Goal: Information Seeking & Learning: Learn about a topic

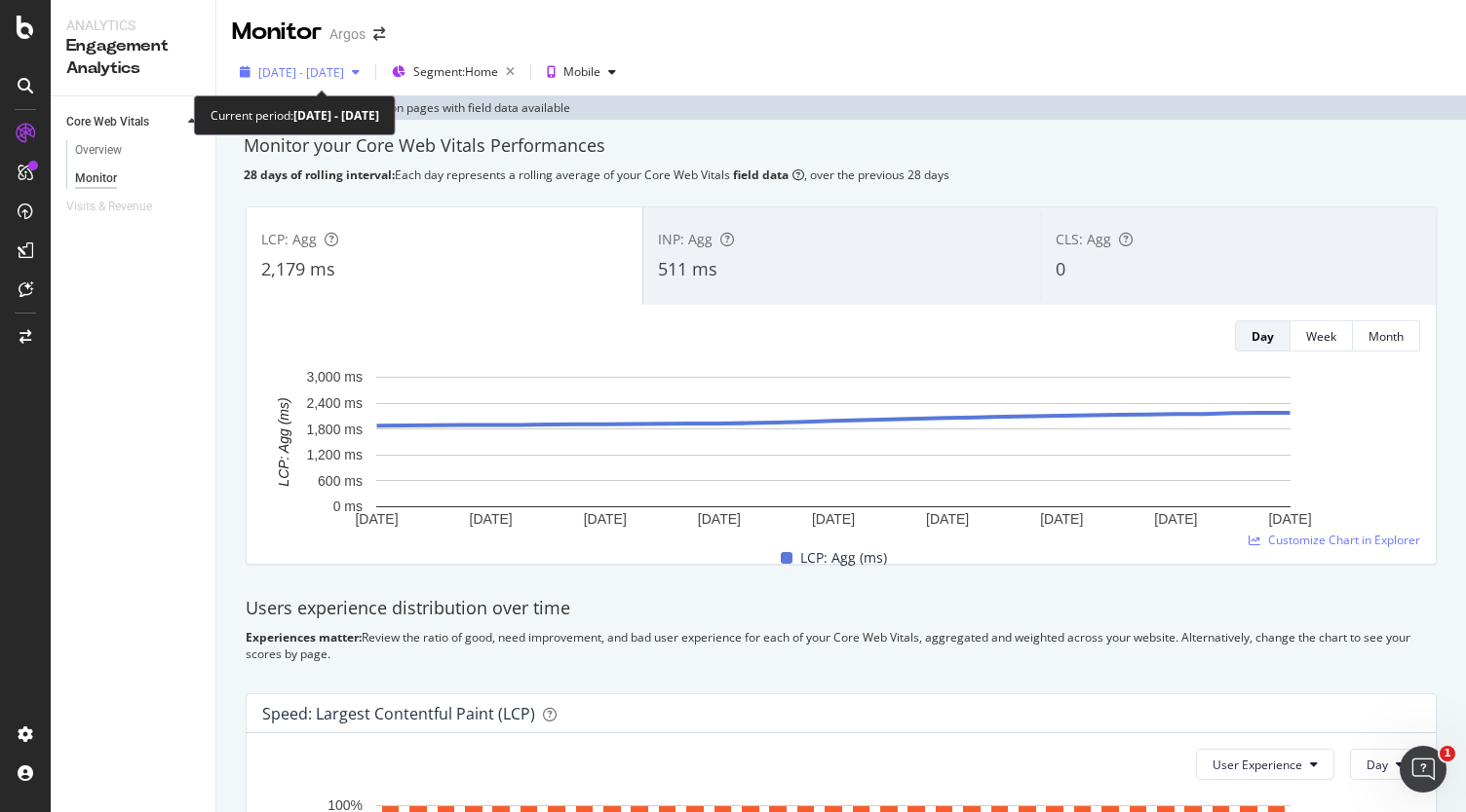
click at [360, 77] on icon "button" at bounding box center [356, 72] width 8 height 12
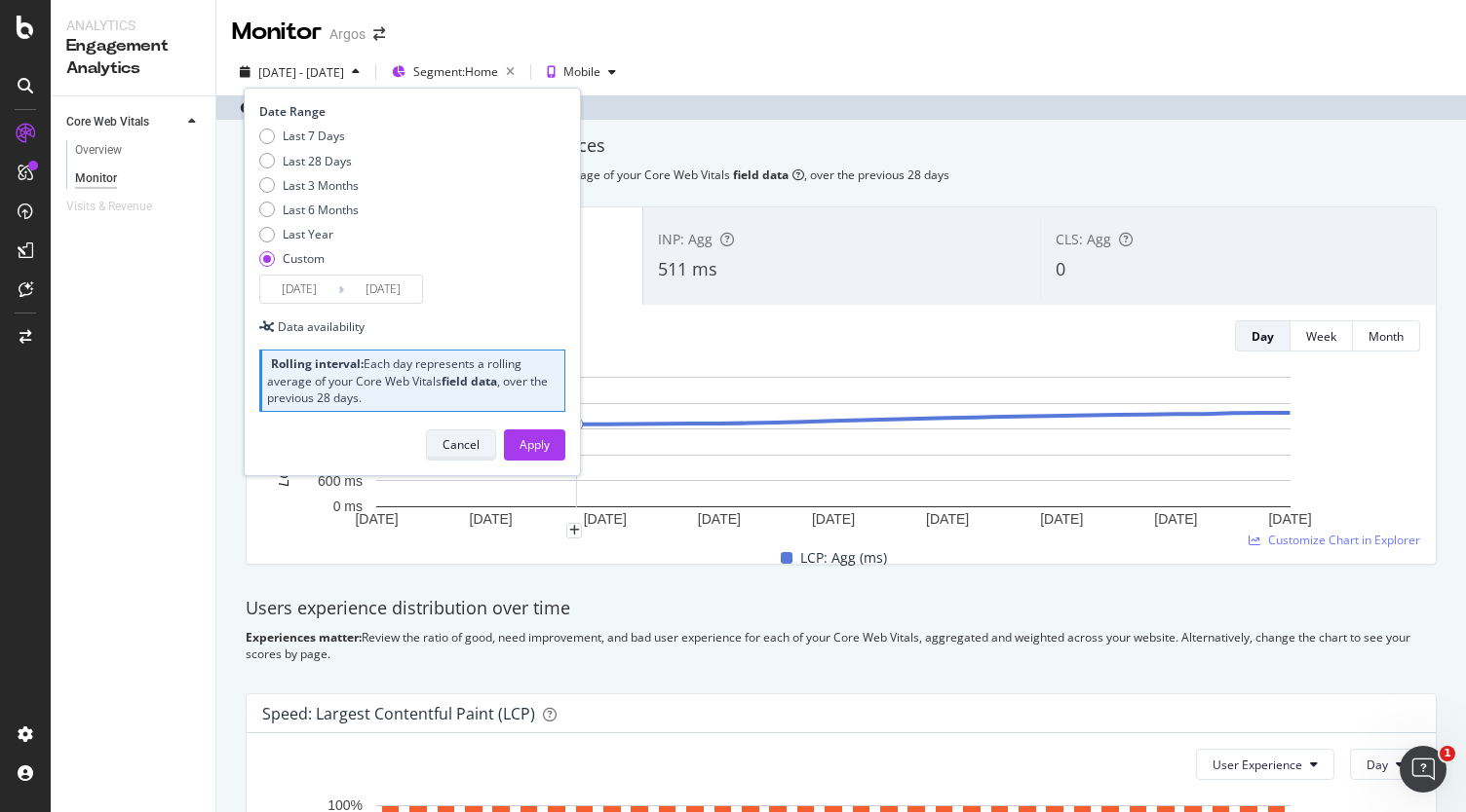
click at [471, 436] on div "Cancel" at bounding box center [460, 444] width 37 height 17
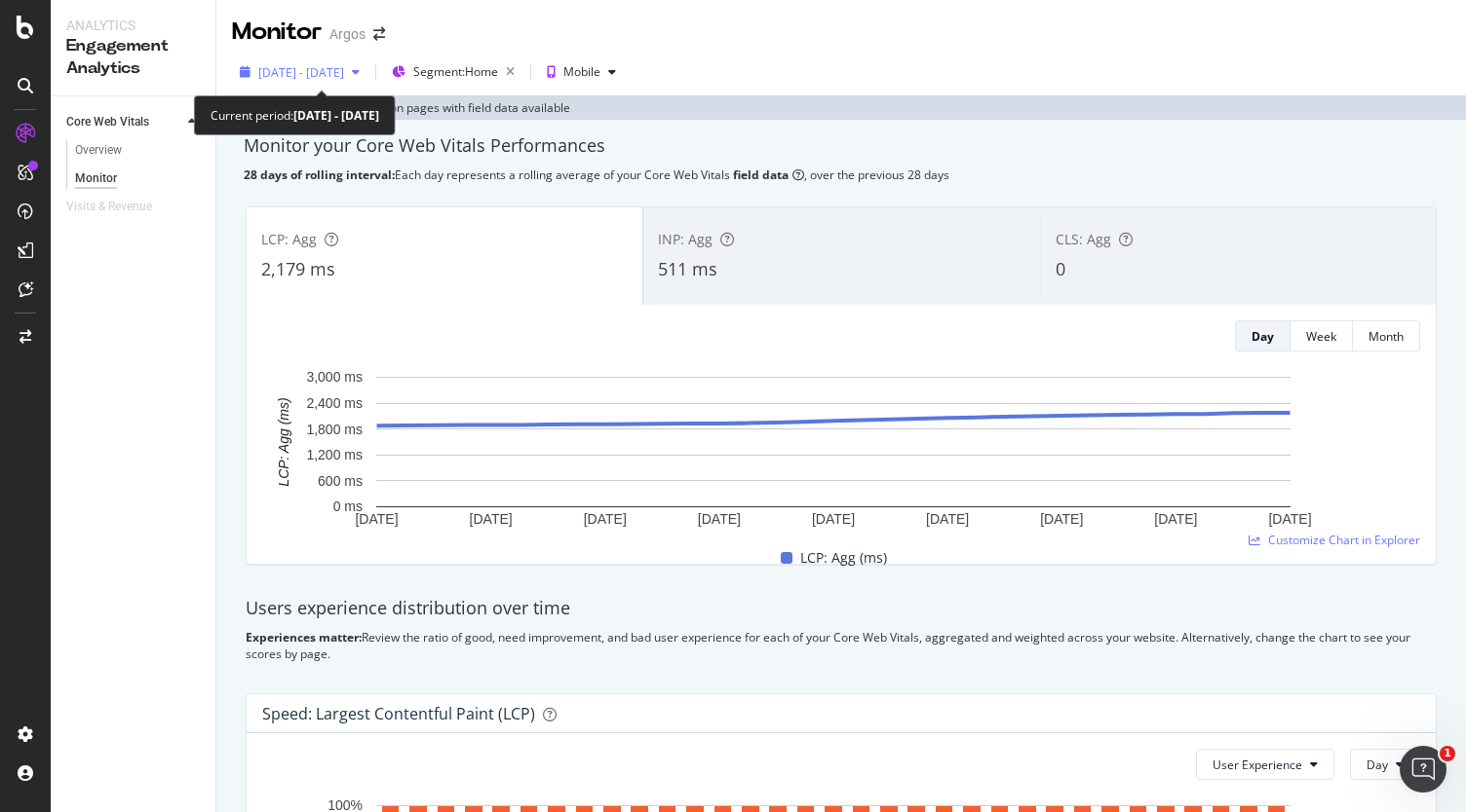
click at [368, 76] on div "button" at bounding box center [355, 72] width 23 height 12
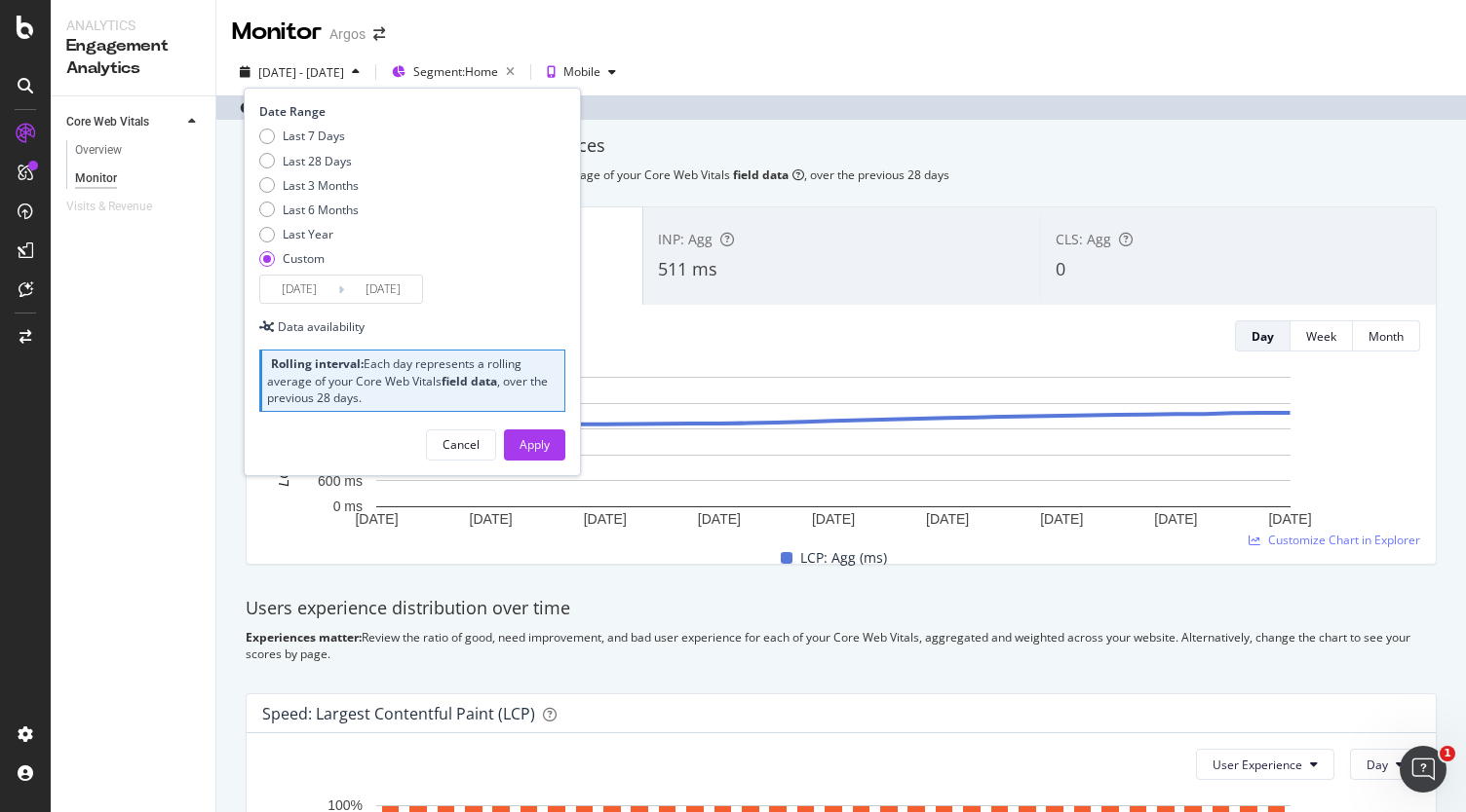
click at [392, 291] on input "[DATE]" at bounding box center [383, 289] width 78 height 27
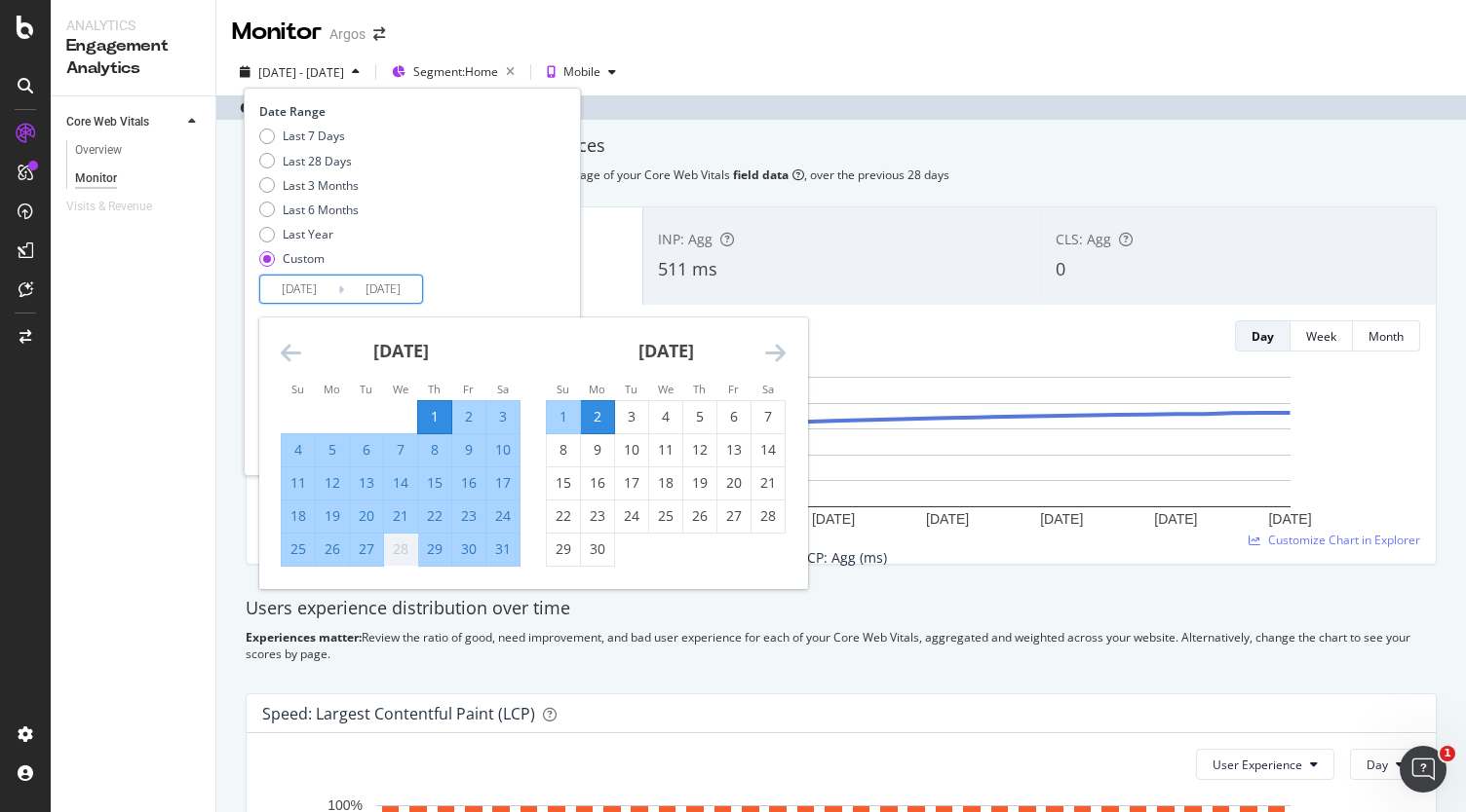
click at [392, 291] on input "[DATE]" at bounding box center [383, 289] width 78 height 27
click at [764, 28] on div "Monitor Argos" at bounding box center [840, 24] width 1249 height 49
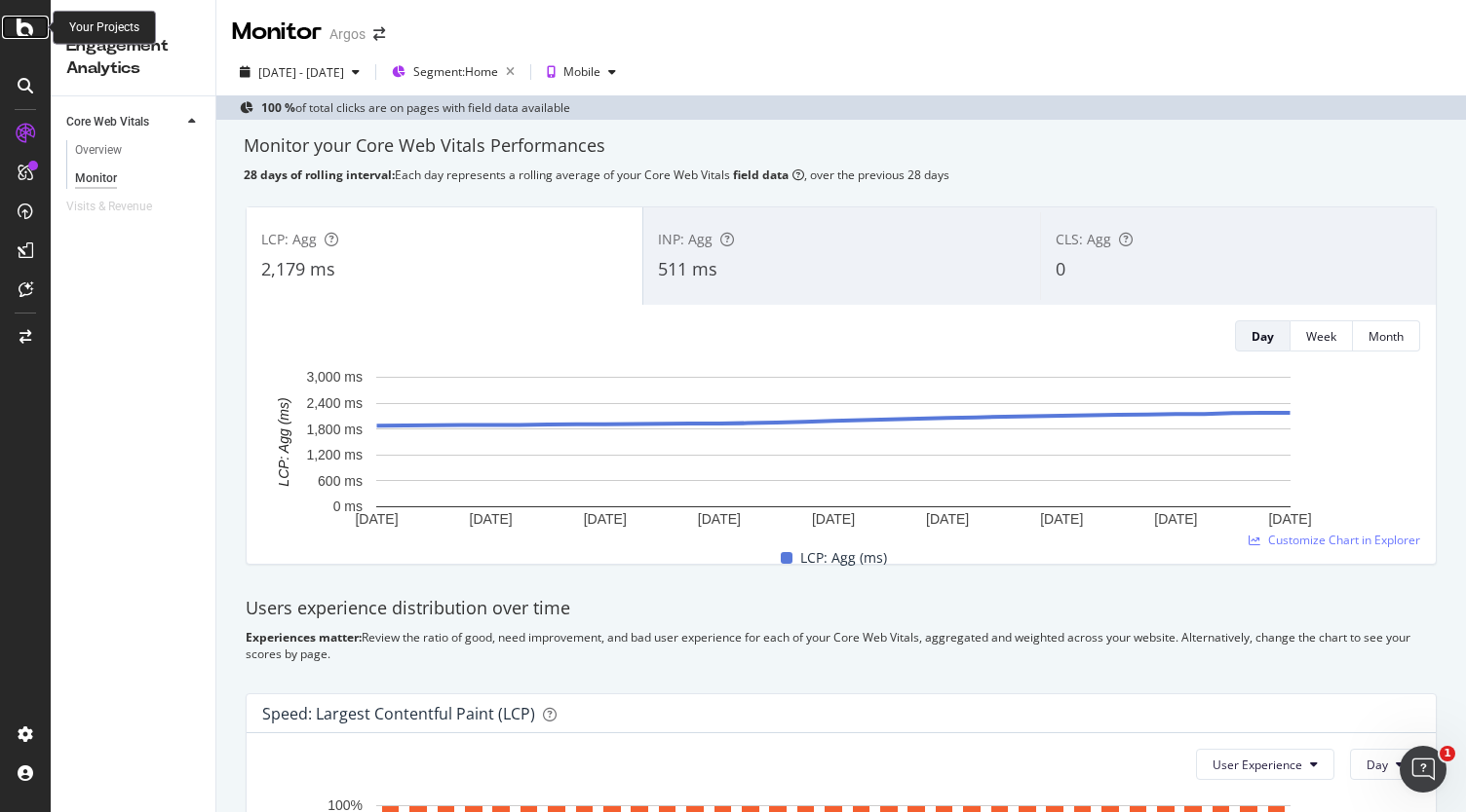
click at [14, 35] on div at bounding box center [25, 27] width 47 height 23
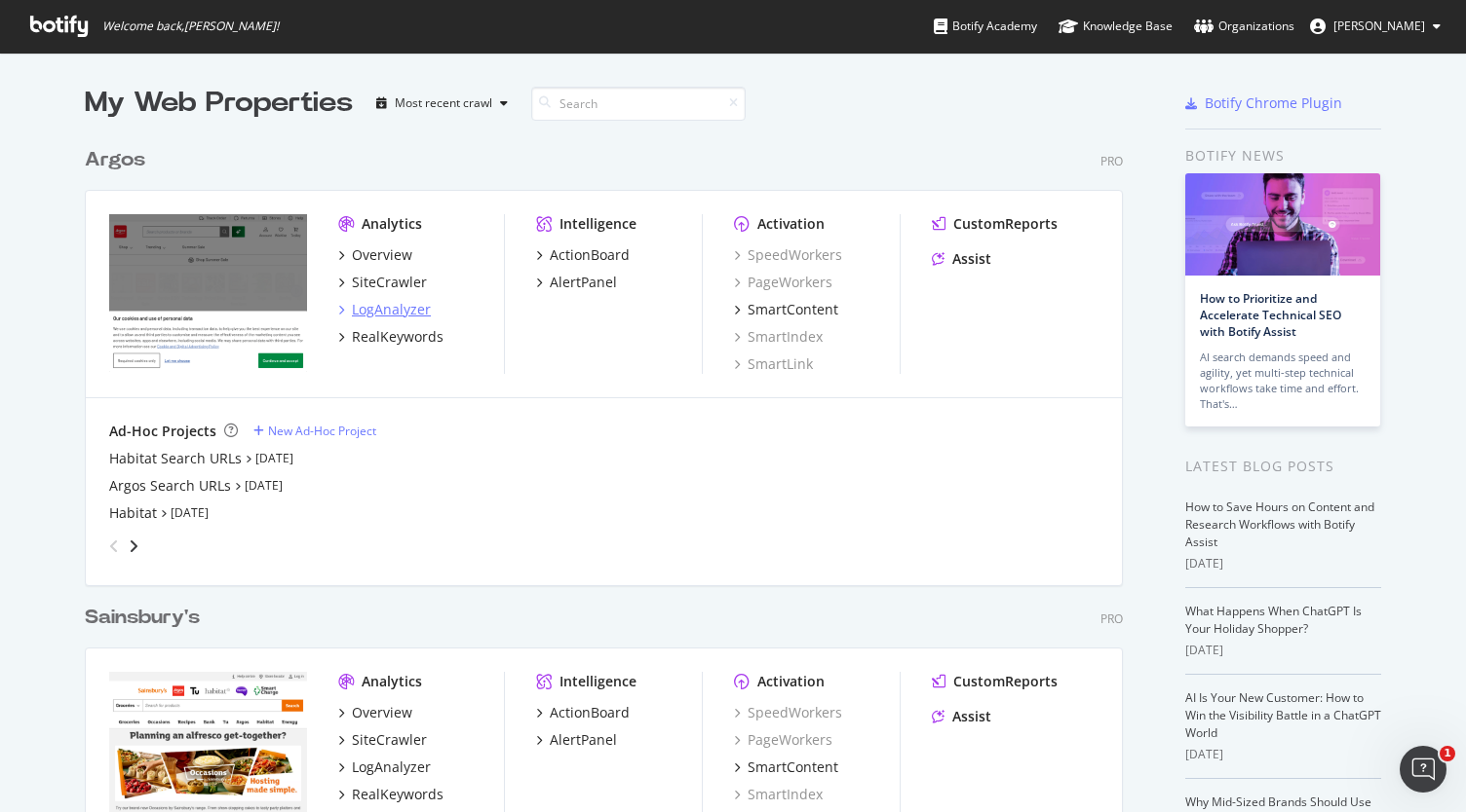
click at [398, 309] on div "LogAnalyzer" at bounding box center [391, 310] width 79 height 20
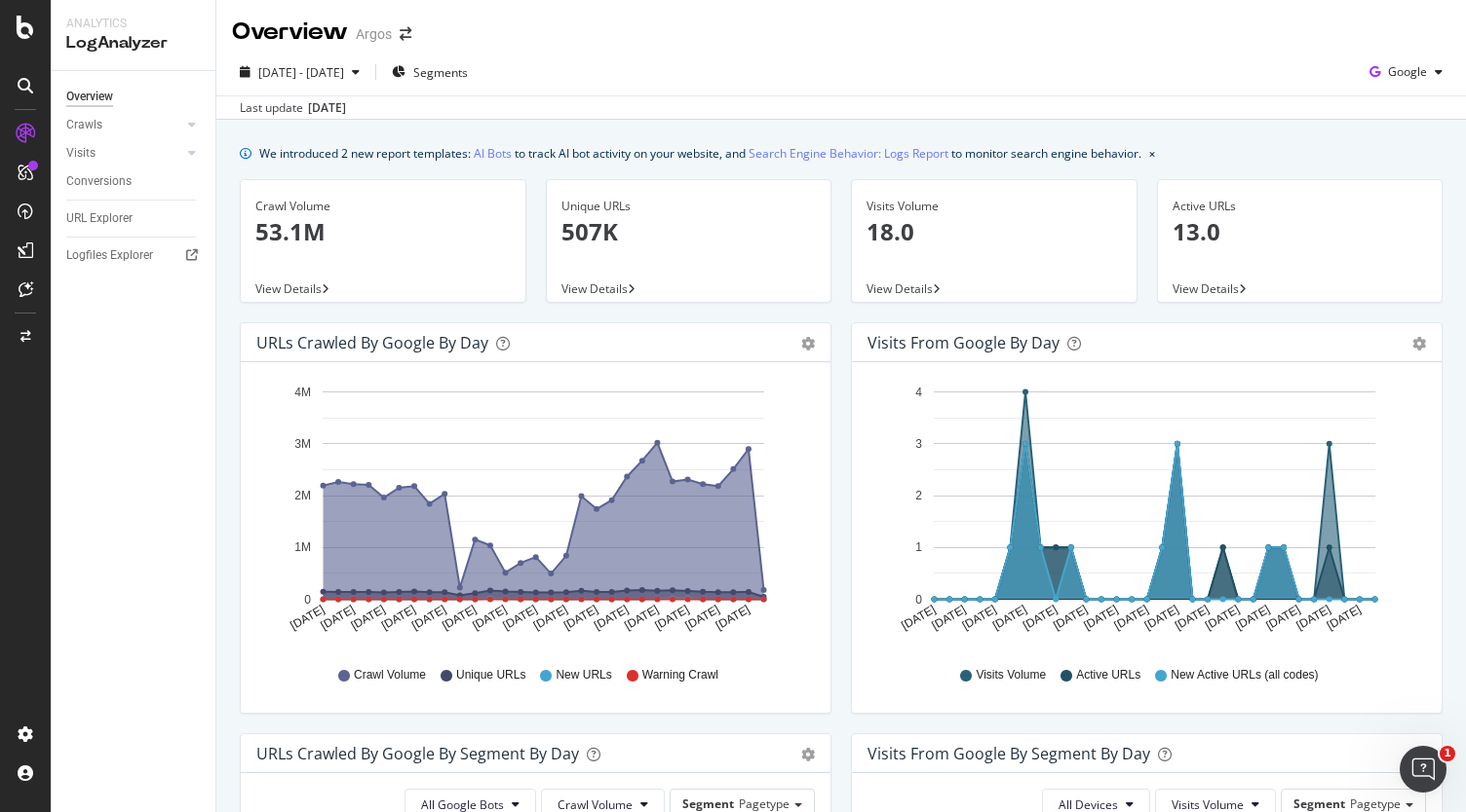
click at [133, 42] on div "LogAnalyzer" at bounding box center [133, 43] width 134 height 22
click at [316, 7] on div "Overview Argos" at bounding box center [840, 24] width 1249 height 49
click at [30, 34] on icon at bounding box center [26, 27] width 18 height 23
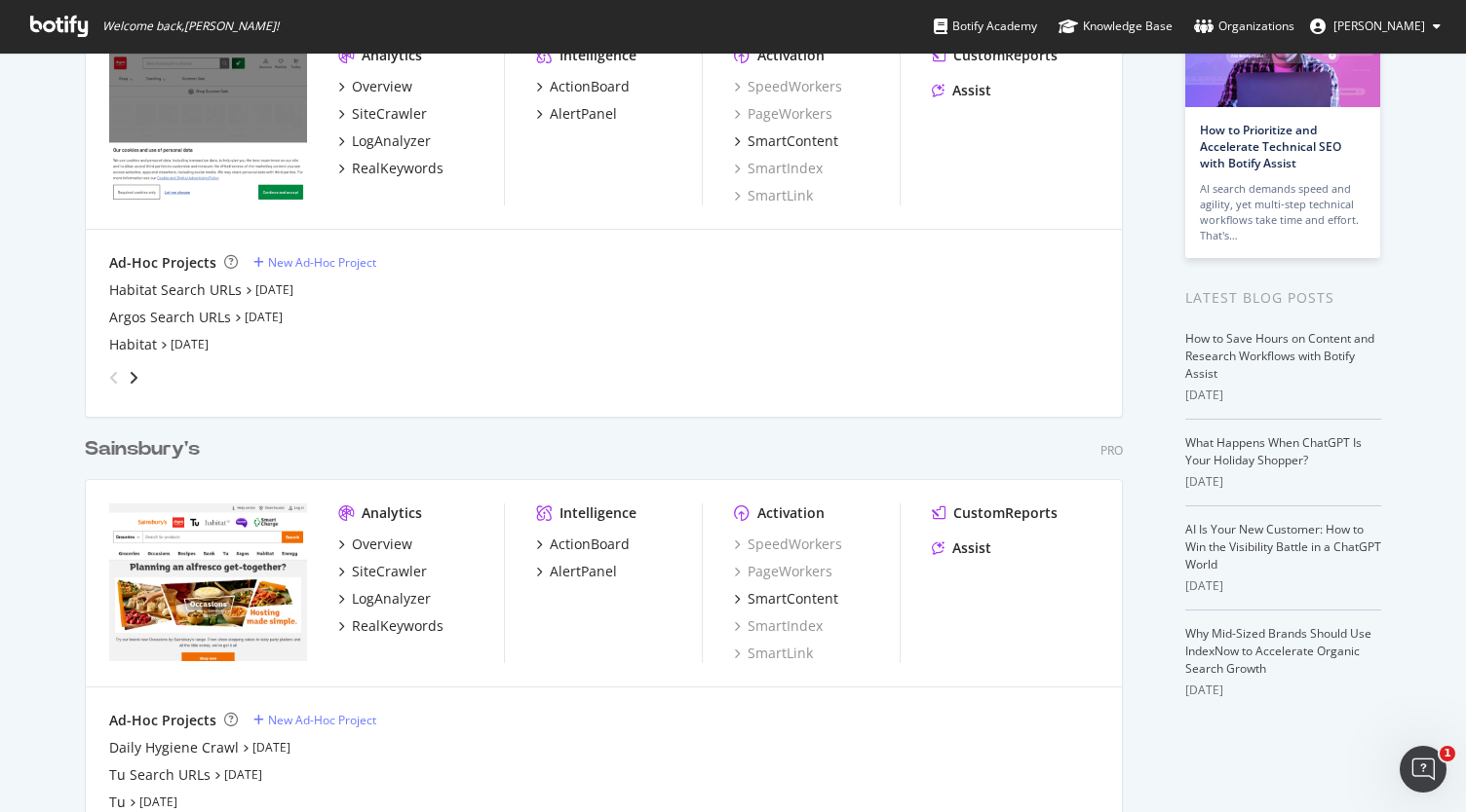
scroll to position [169, 0]
click at [363, 167] on div "RealKeywords" at bounding box center [398, 167] width 92 height 20
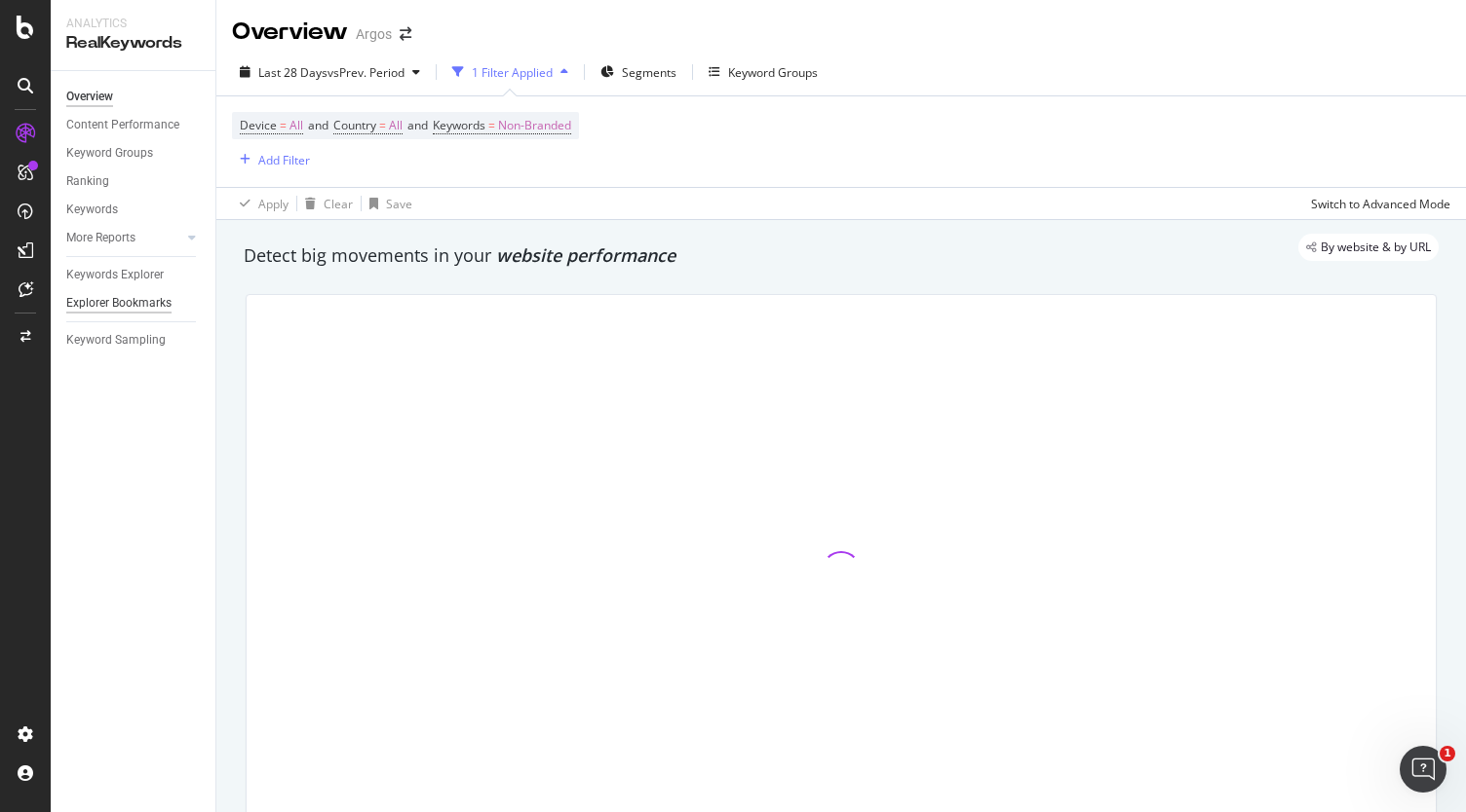
click at [150, 300] on div "Explorer Bookmarks" at bounding box center [119, 303] width 106 height 21
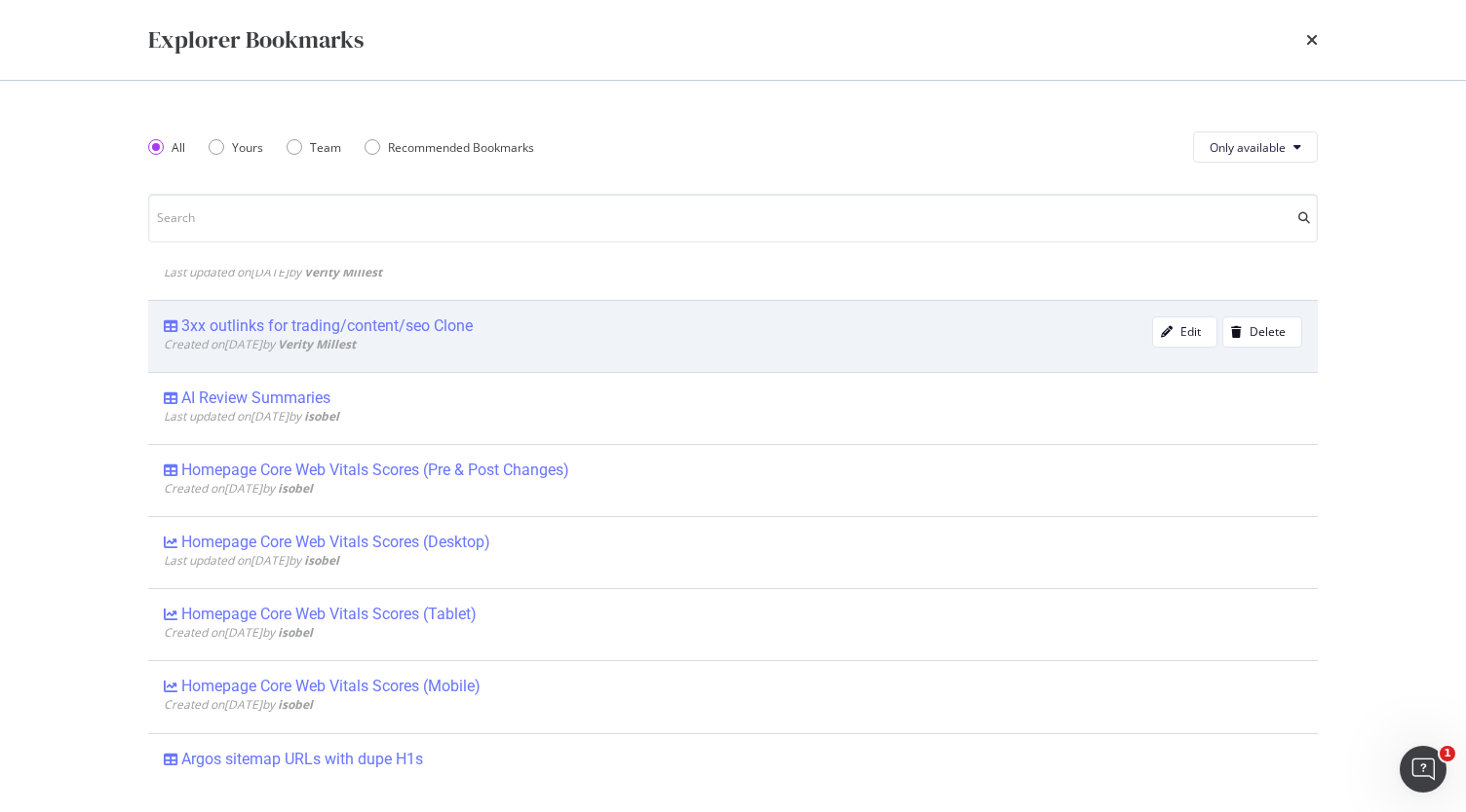
scroll to position [269, 0]
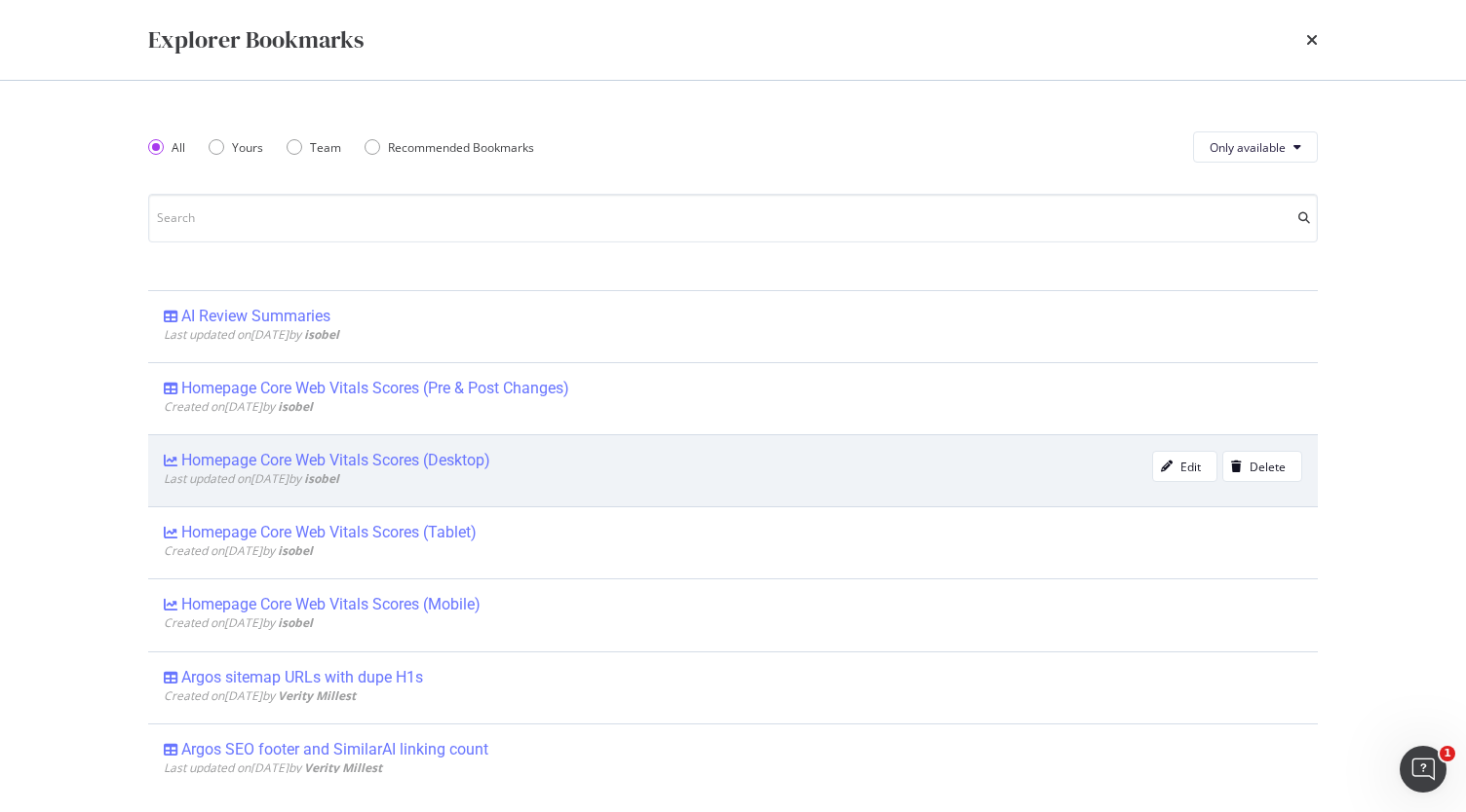
click at [481, 455] on div "Homepage Core Web Vitals Scores (Desktop)" at bounding box center [336, 461] width 309 height 20
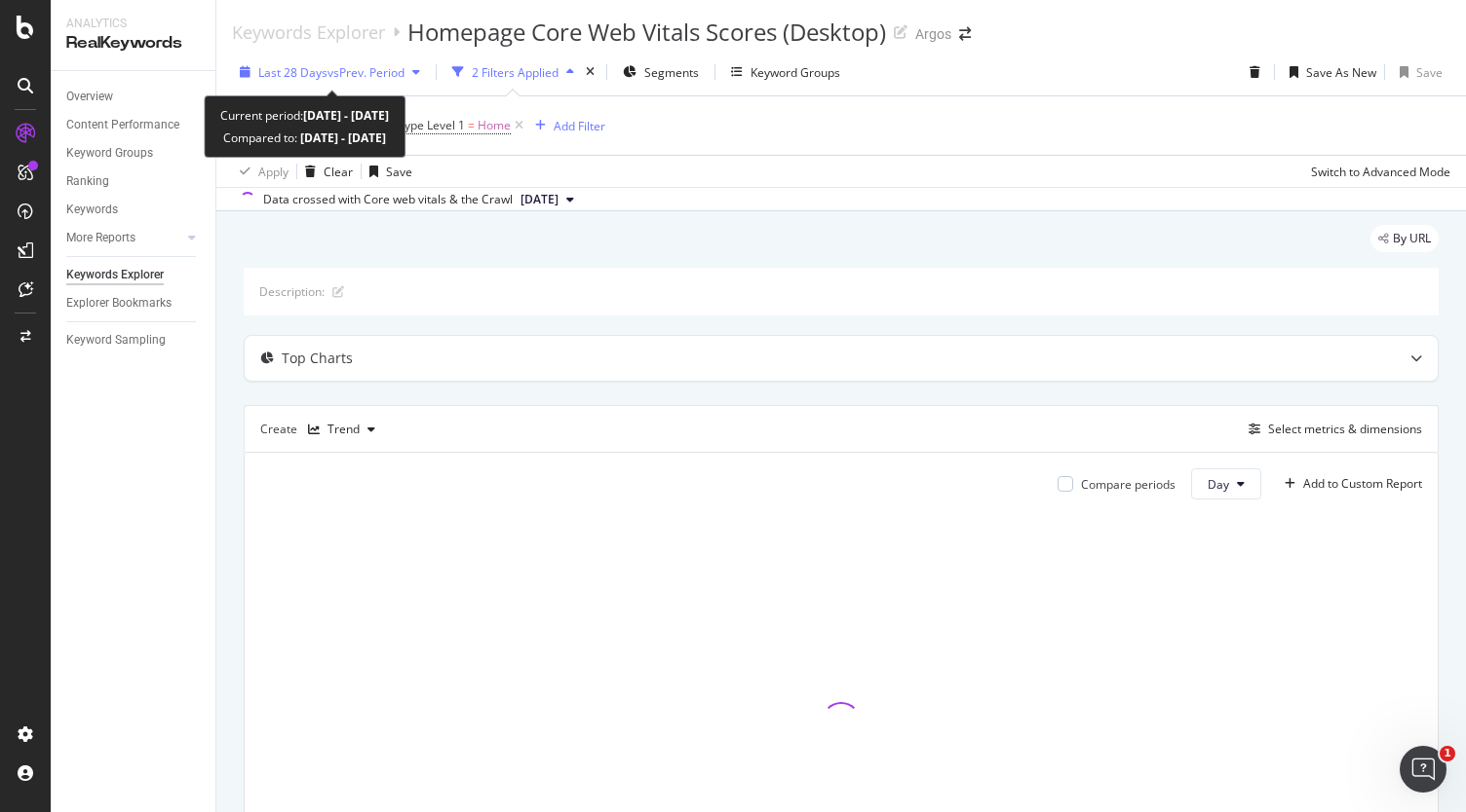
click at [411, 77] on div "button" at bounding box center [416, 72] width 23 height 12
